Goal: Task Accomplishment & Management: Use online tool/utility

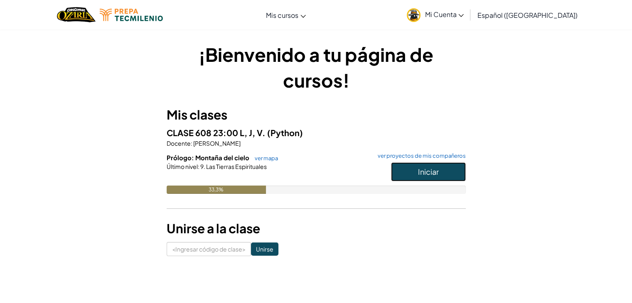
click at [444, 170] on button "Iniciar" at bounding box center [428, 172] width 75 height 19
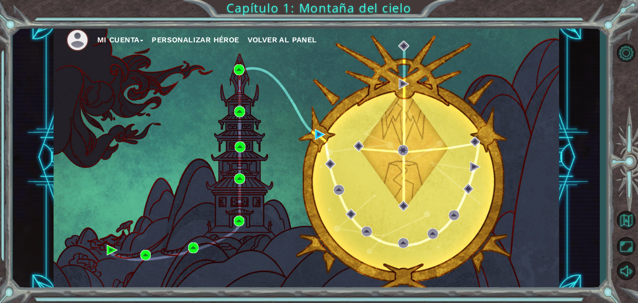
drag, startPoint x: 592, startPoint y: 201, endPoint x: 638, endPoint y: 118, distance: 95.1
click at [632, 118] on div "Mi Cuenta Personalizar héroe Volver al panel Capítulo 1: Montaña del cielo" at bounding box center [319, 151] width 638 height 303
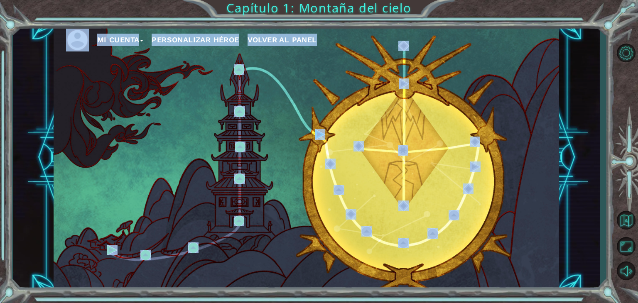
click at [283, 126] on div "Mi Cuenta Personalizar héroe Volver al panel" at bounding box center [307, 158] width 506 height 267
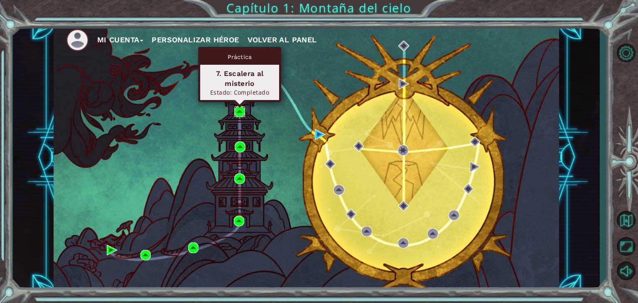
click at [237, 108] on img at bounding box center [239, 111] width 11 height 11
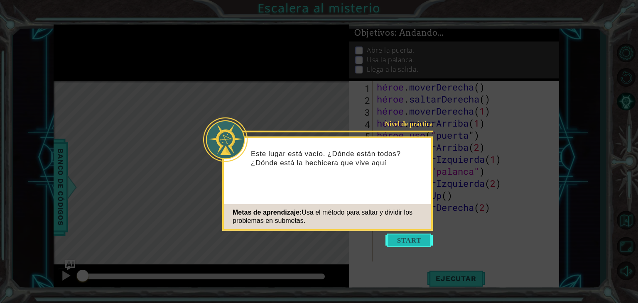
click at [408, 240] on button "Comenzar" at bounding box center [409, 240] width 47 height 13
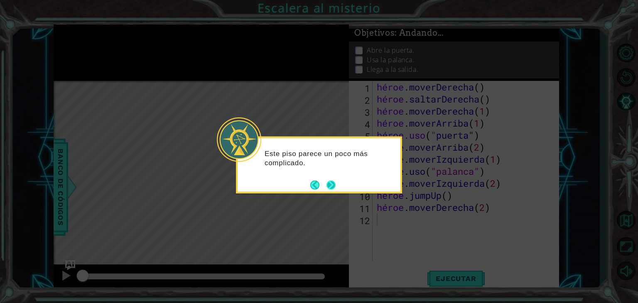
click at [328, 190] on button "Próximo" at bounding box center [331, 184] width 15 height 15
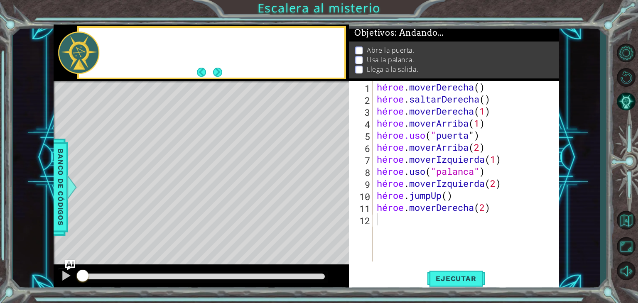
click at [328, 190] on div "Mapa de niveles" at bounding box center [246, 203] width 384 height 245
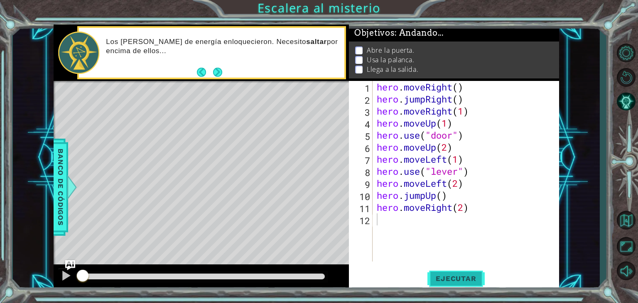
click at [459, 276] on span "Ejecutar" at bounding box center [456, 279] width 57 height 8
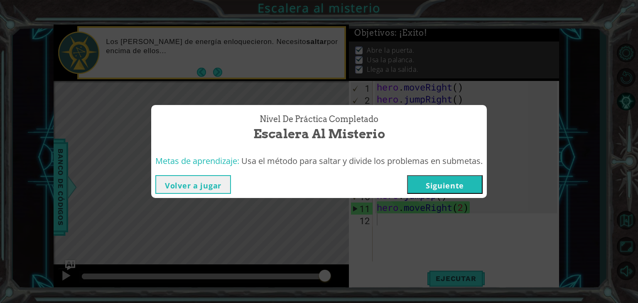
click at [194, 187] on button "Volver a jugar" at bounding box center [193, 184] width 76 height 19
